Goal: Transaction & Acquisition: Purchase product/service

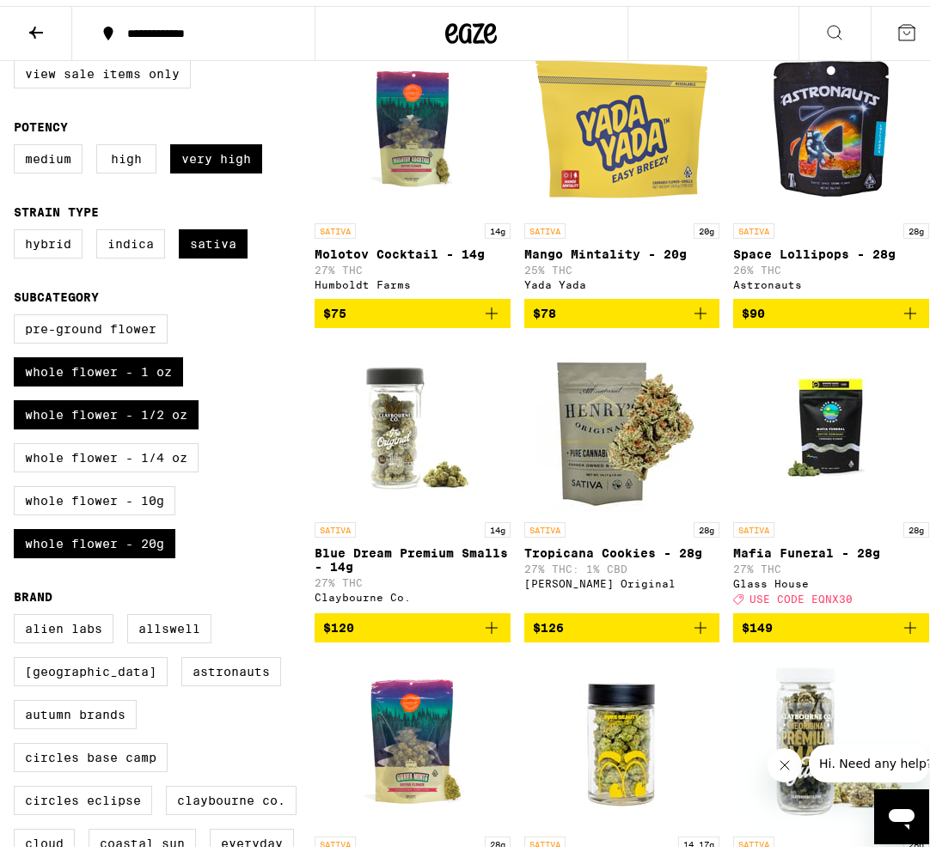
scroll to position [258, 0]
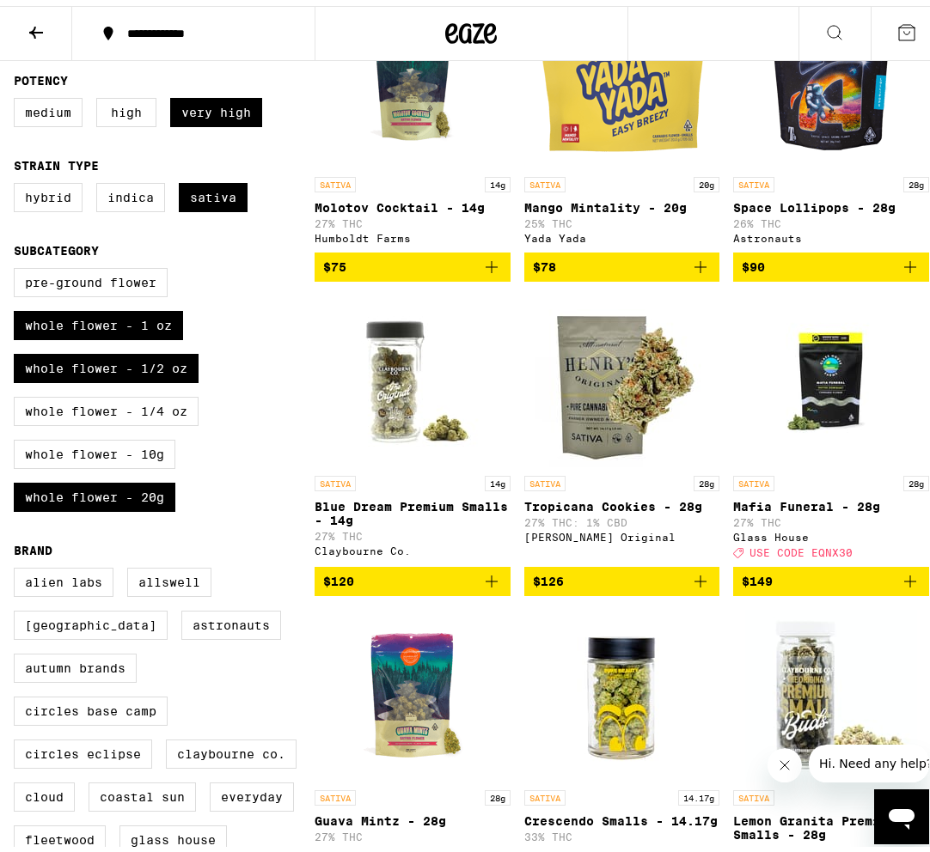
click at [387, 389] on img "Open page for Blue Dream Premium Smalls - 14g from Claybourne Co." at bounding box center [412, 376] width 172 height 172
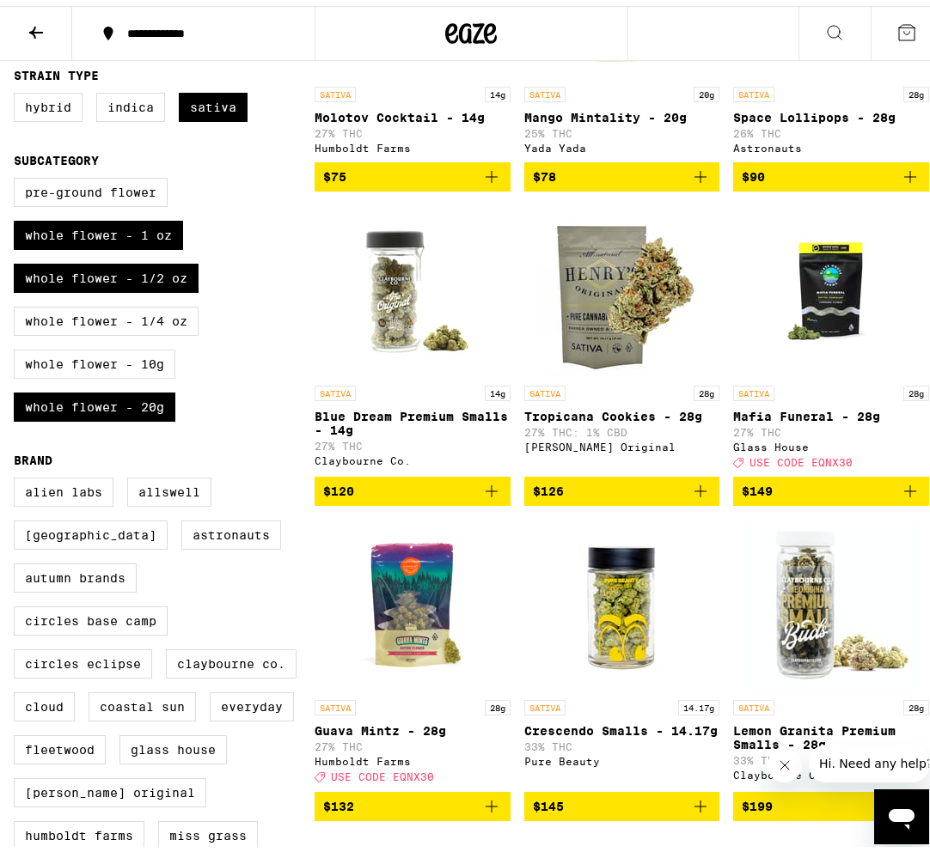
scroll to position [601, 0]
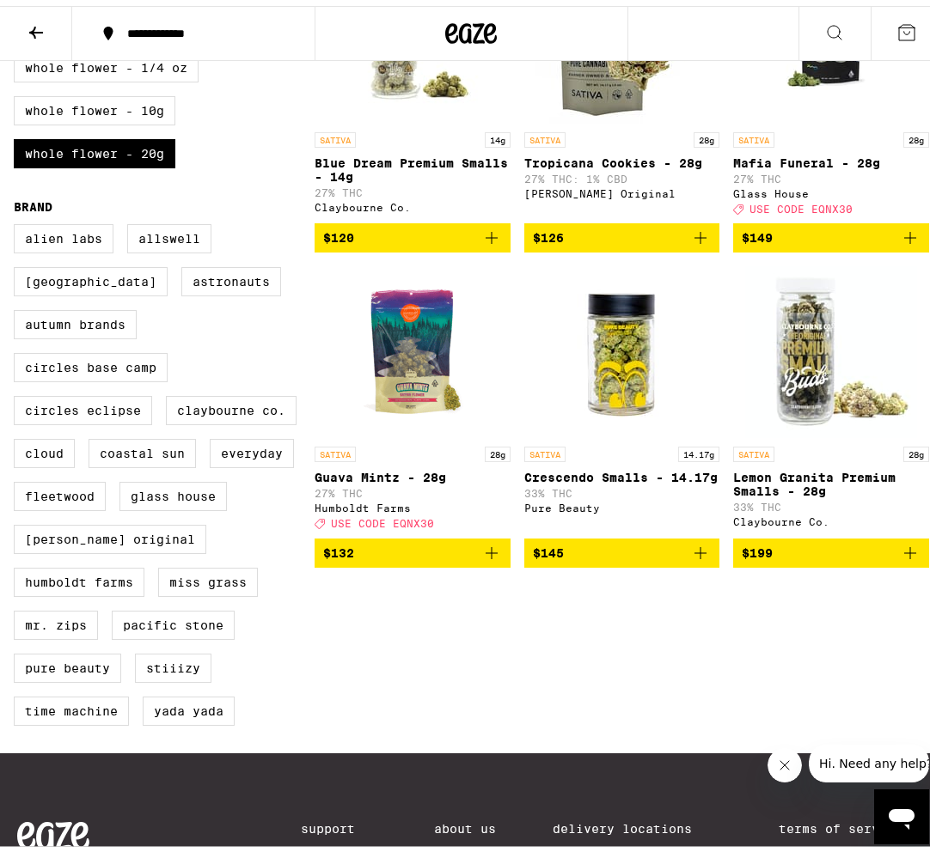
click at [594, 350] on img "Open page for Crescendo Smalls - 14.17g from Pure Beauty" at bounding box center [621, 346] width 172 height 172
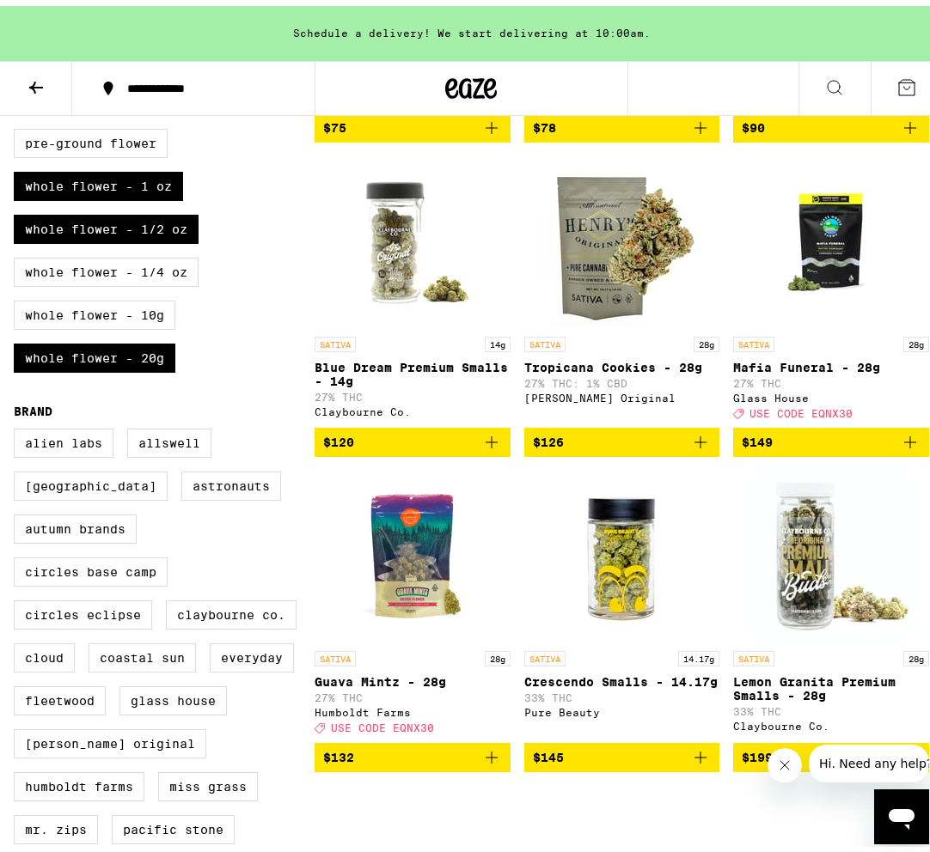
scroll to position [399, 0]
